Goal: Information Seeking & Learning: Find specific page/section

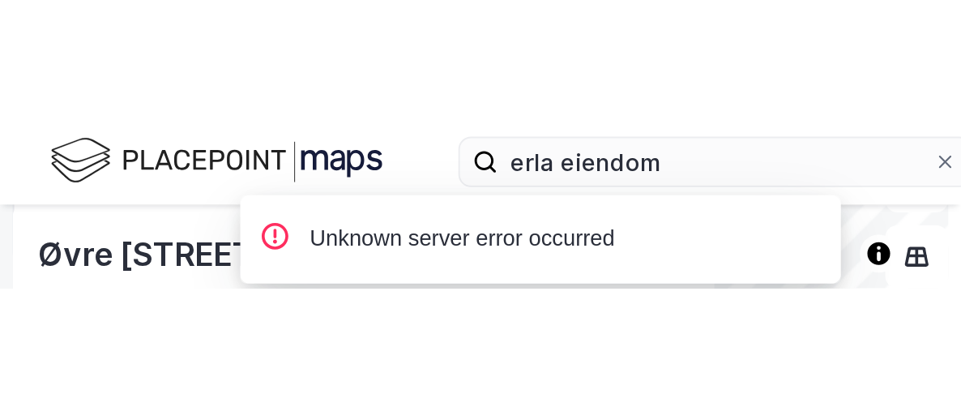
scroll to position [263, 0]
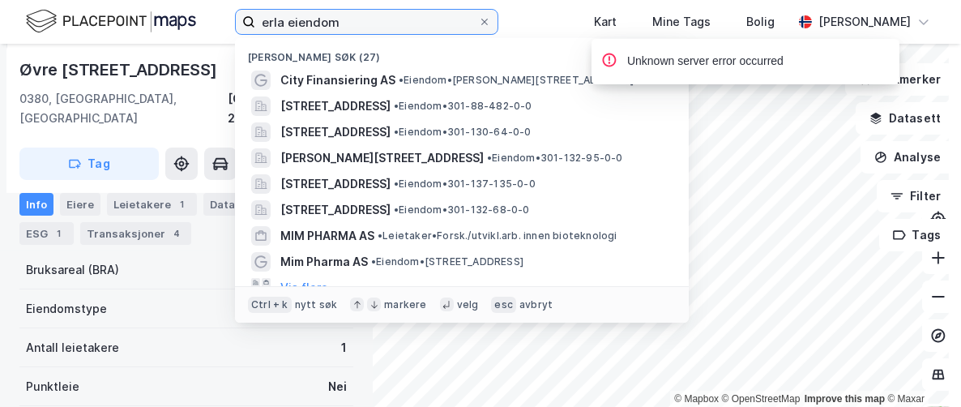
drag, startPoint x: 370, startPoint y: 28, endPoint x: 226, endPoint y: 14, distance: 144.9
click at [226, 14] on div "erla eiendom [GEOGRAPHIC_DATA] søk (27) City Finansiering AS • Eiendom • [STREE…" at bounding box center [480, 22] width 961 height 44
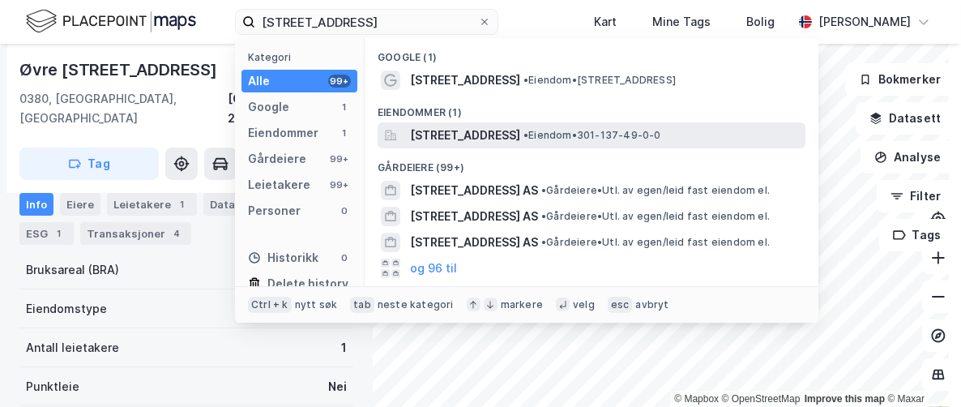
click at [425, 133] on span "[STREET_ADDRESS]" at bounding box center [465, 135] width 110 height 19
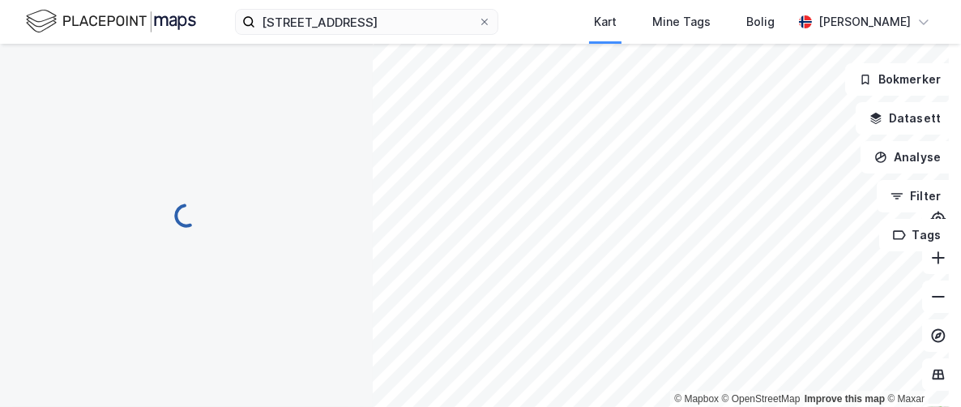
scroll to position [263, 0]
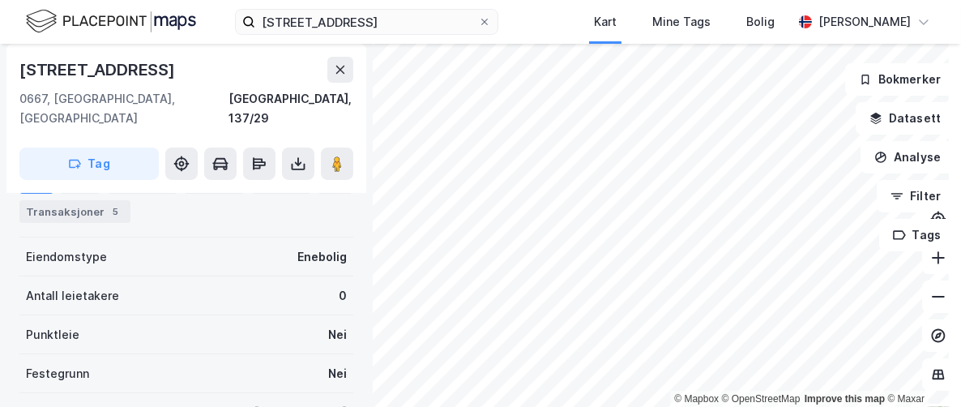
scroll to position [263, 0]
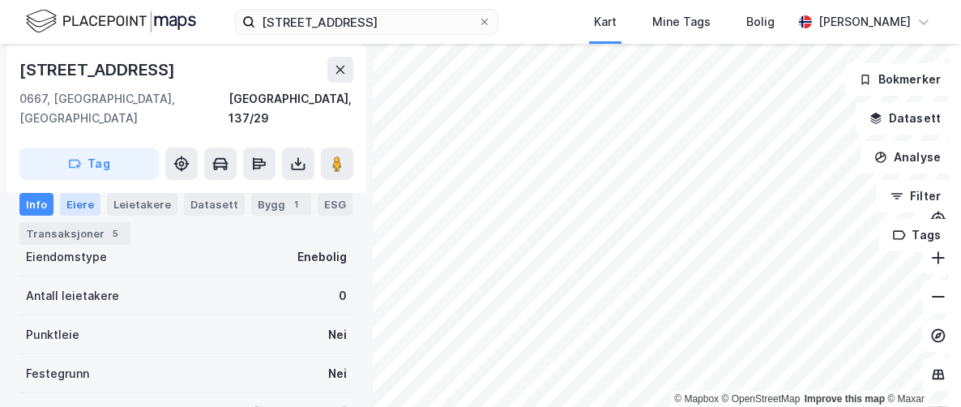
click at [73, 205] on div "Eiere" at bounding box center [80, 204] width 41 height 23
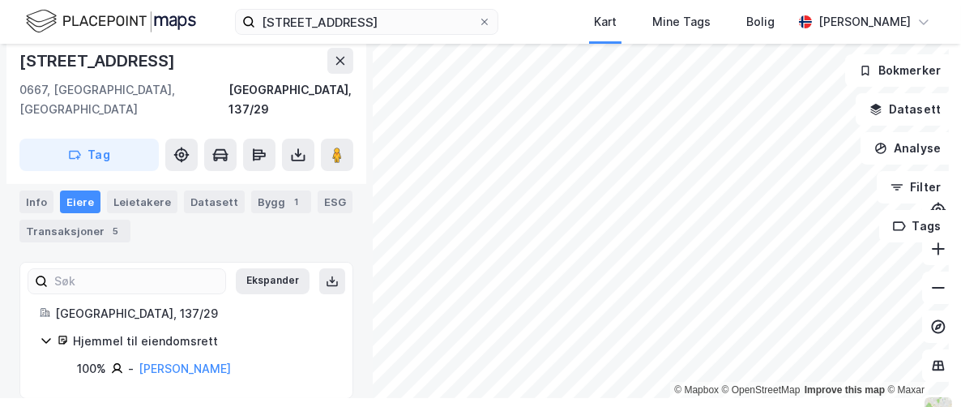
scroll to position [10, 0]
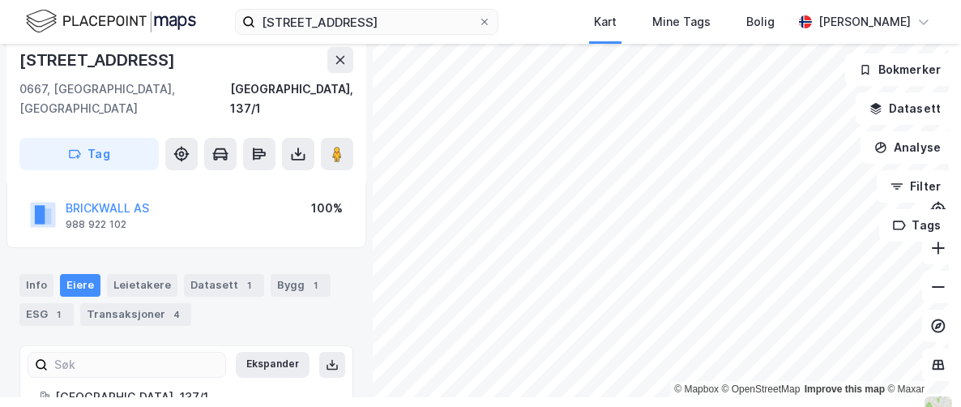
scroll to position [110, 0]
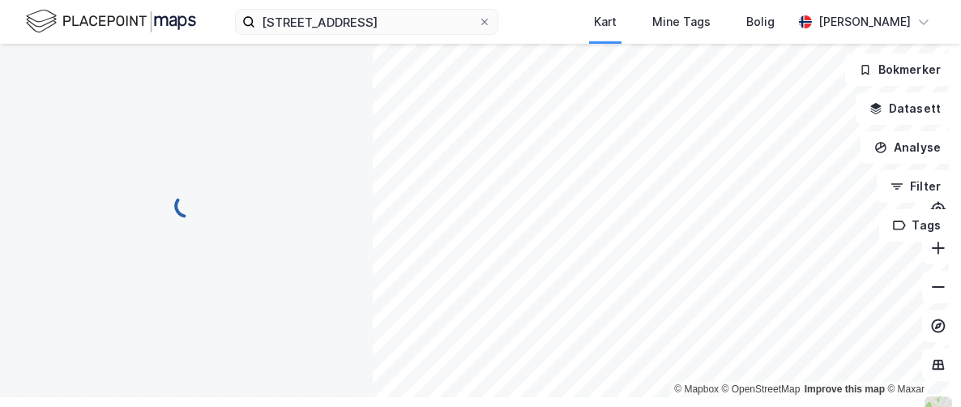
scroll to position [110, 0]
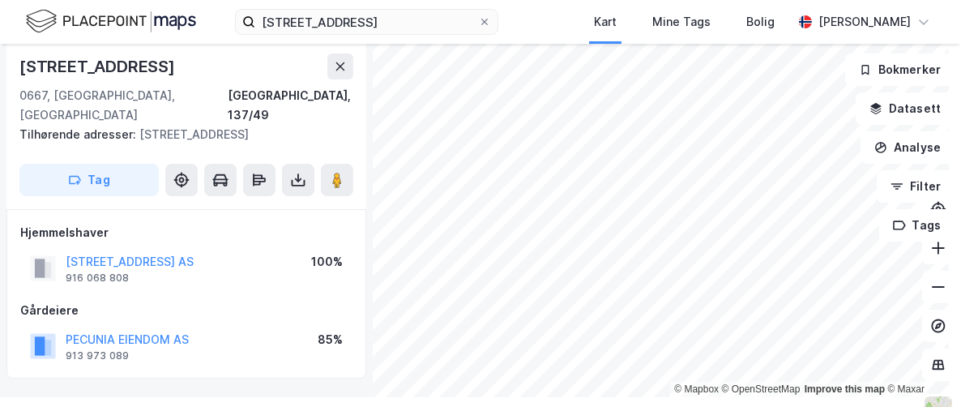
scroll to position [110, 0]
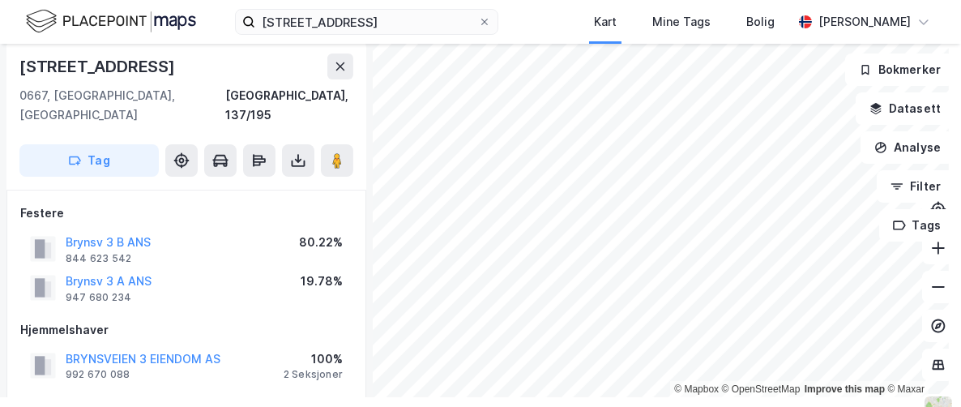
scroll to position [110, 0]
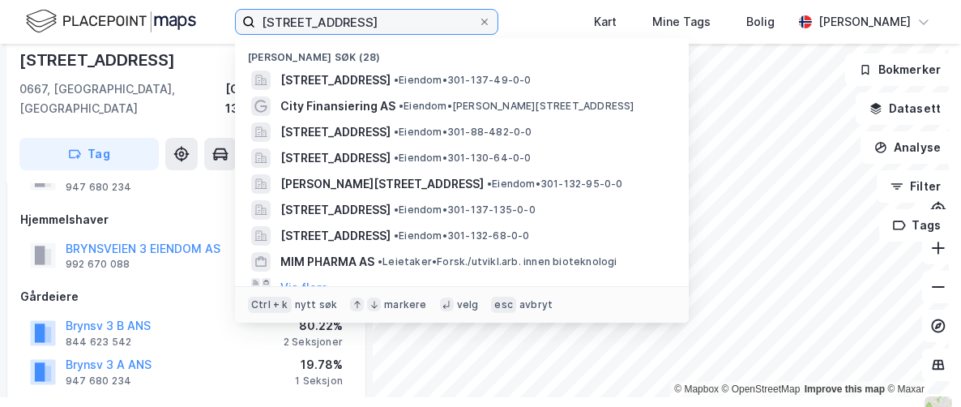
click at [370, 20] on input "[STREET_ADDRESS]" at bounding box center [366, 22] width 223 height 24
drag, startPoint x: 370, startPoint y: 20, endPoint x: 348, endPoint y: 20, distance: 22.7
click at [348, 20] on input "[STREET_ADDRESS]" at bounding box center [366, 22] width 223 height 24
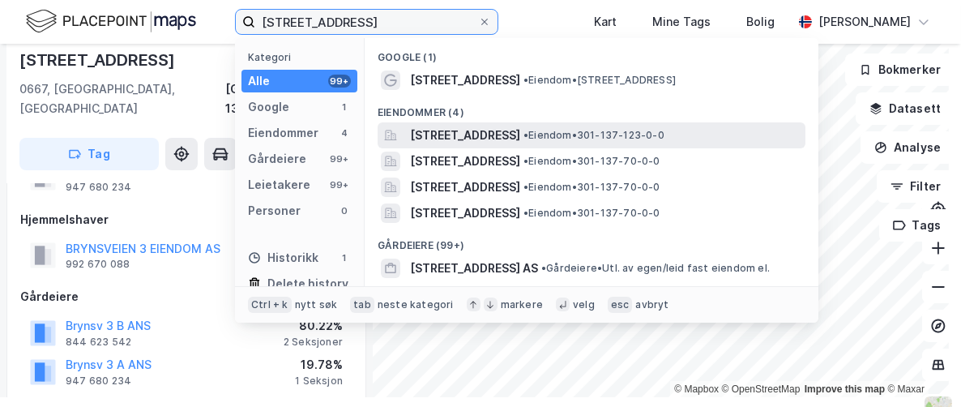
type input "[STREET_ADDRESS]"
click at [422, 130] on span "[STREET_ADDRESS]" at bounding box center [465, 135] width 110 height 19
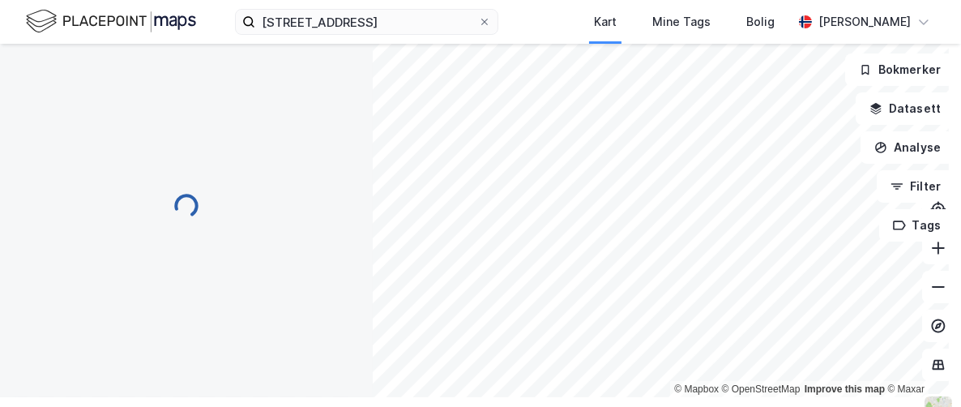
scroll to position [110, 0]
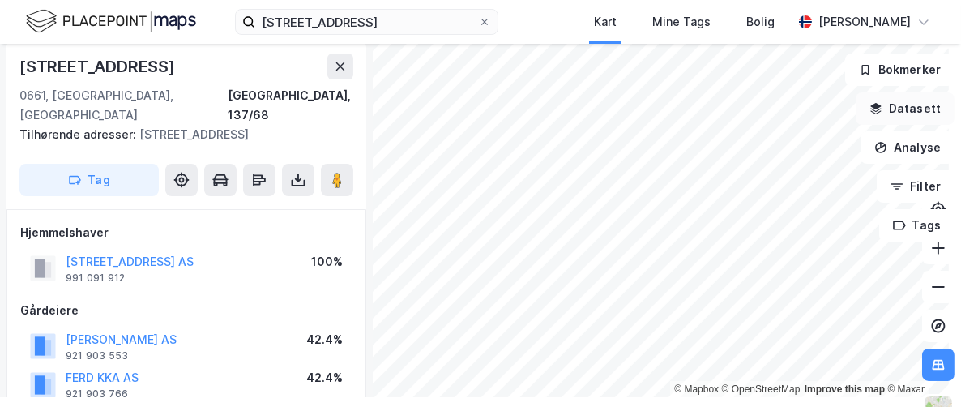
click at [896, 105] on button "Datasett" at bounding box center [905, 108] width 99 height 32
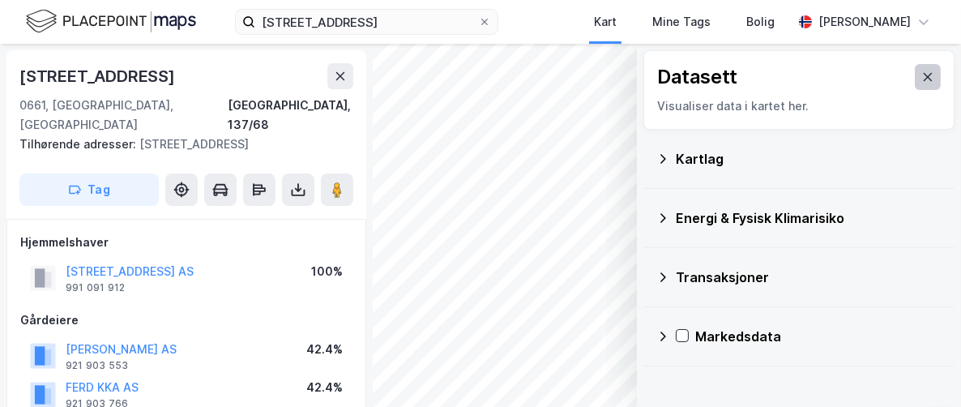
click at [921, 77] on icon at bounding box center [927, 76] width 13 height 13
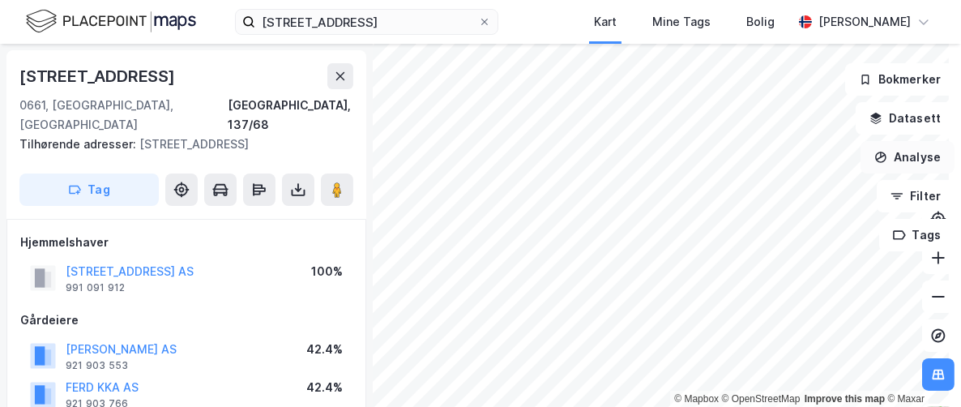
click at [899, 156] on button "Analyse" at bounding box center [908, 157] width 94 height 32
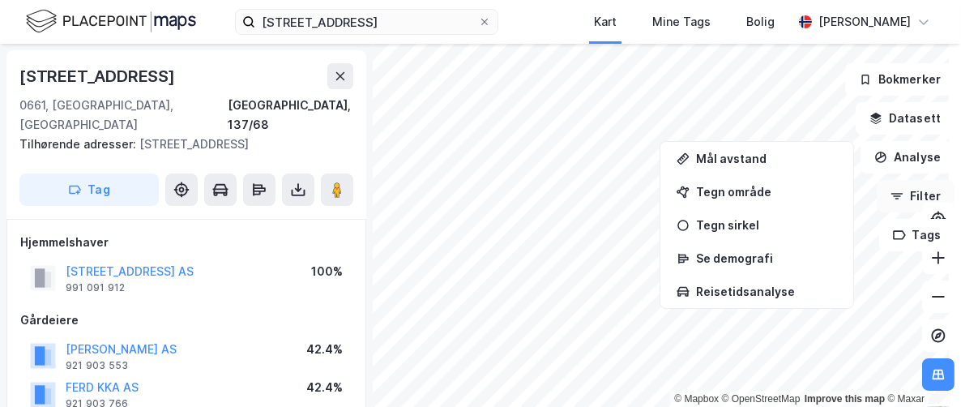
click at [917, 192] on button "Filter" at bounding box center [916, 196] width 78 height 32
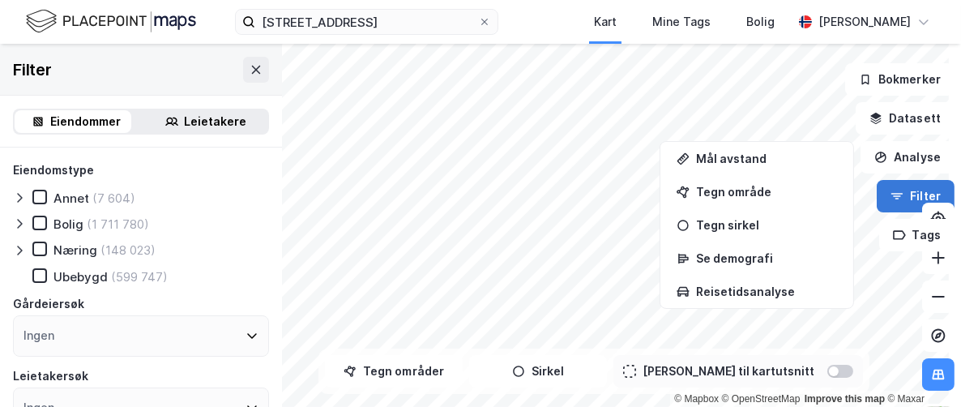
click at [891, 191] on icon "button" at bounding box center [897, 196] width 13 height 13
